Goal: Check status: Check status

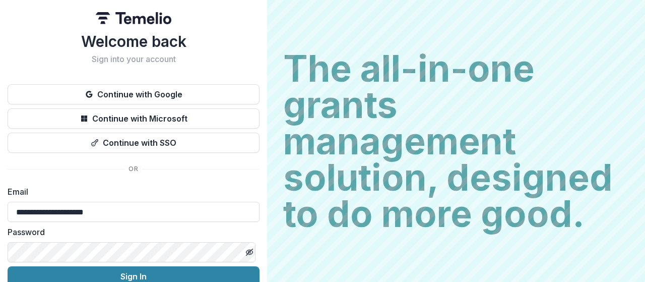
type input "**********"
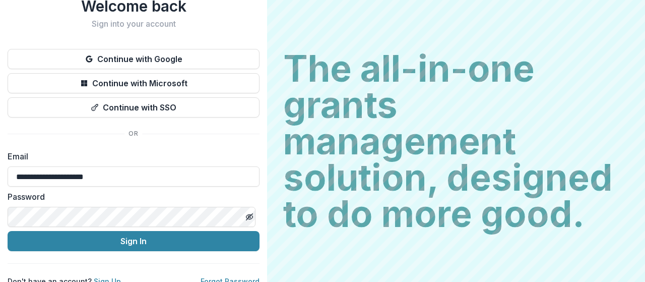
scroll to position [48, 0]
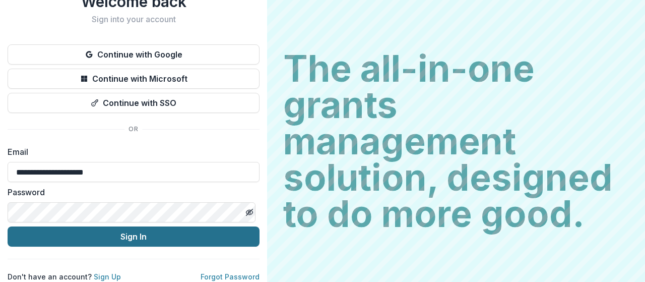
click at [159, 226] on button "Sign In" at bounding box center [134, 236] width 252 height 20
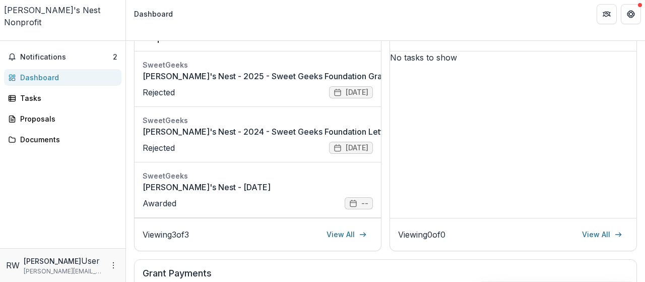
scroll to position [101, 0]
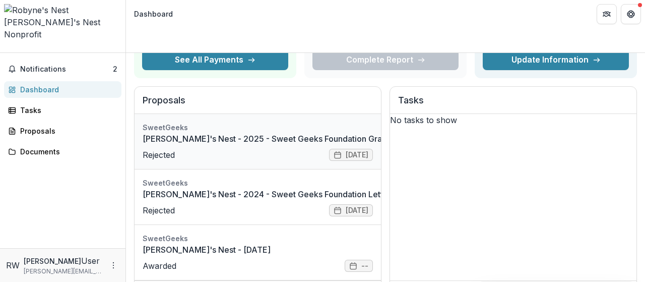
click at [239, 132] on link "[PERSON_NAME]'s Nest - 2025 - Sweet Geeks Foundation Grant Application" at bounding box center [289, 138] width 292 height 12
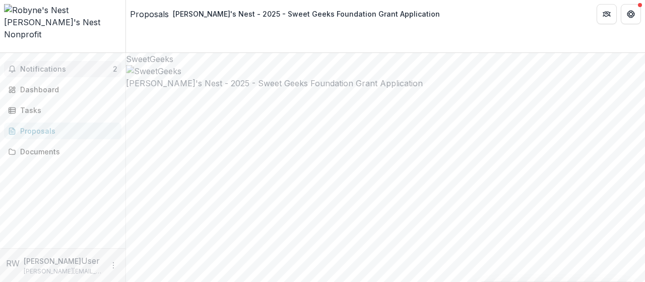
click at [40, 65] on span "Notifications" at bounding box center [66, 69] width 93 height 9
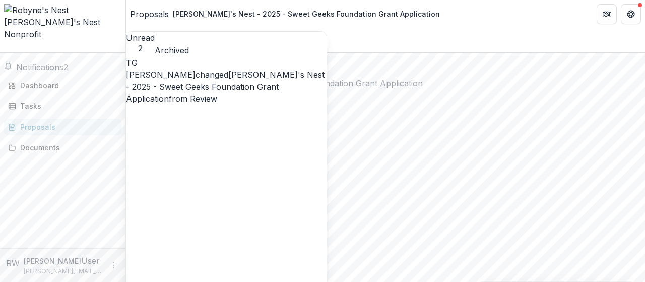
click at [222, 72] on link "[PERSON_NAME]'s Nest - 2025 - Sweet Geeks Foundation Grant Application" at bounding box center [225, 87] width 198 height 34
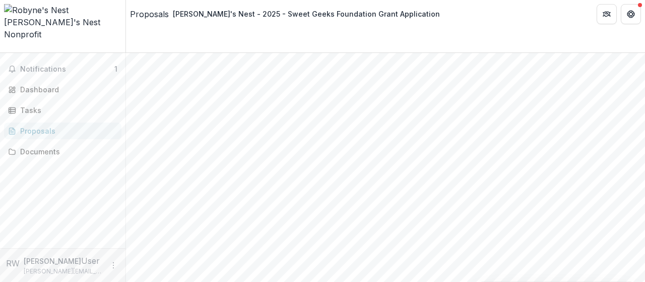
scroll to position [50, 0]
click at [59, 65] on span "Notifications" at bounding box center [67, 69] width 94 height 9
